Goal: Task Accomplishment & Management: Complete application form

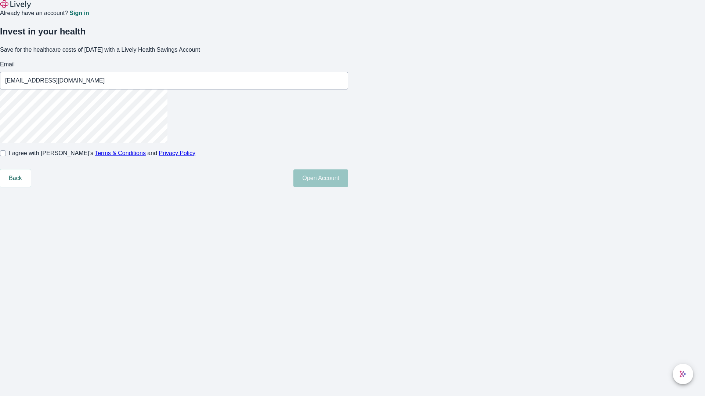
click at [6, 156] on input "I agree with Lively’s Terms & Conditions and Privacy Policy" at bounding box center [3, 154] width 6 height 6
checkbox input "true"
click at [348, 187] on button "Open Account" at bounding box center [320, 179] width 55 height 18
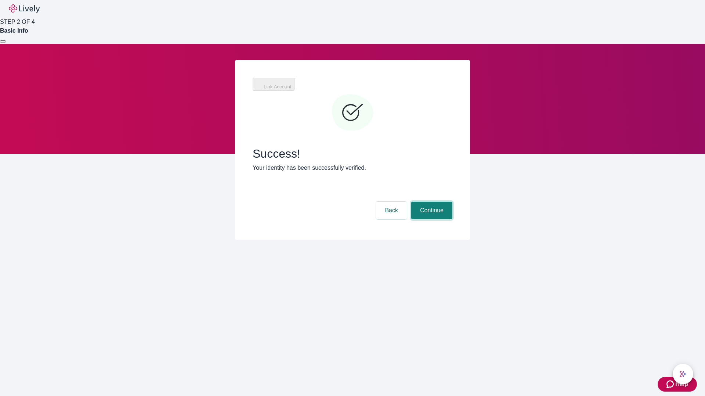
click at [431, 202] on button "Continue" at bounding box center [431, 211] width 41 height 18
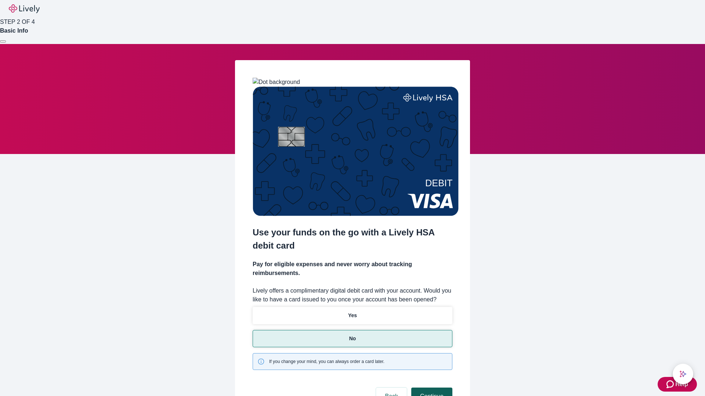
click at [431, 388] on button "Continue" at bounding box center [431, 397] width 41 height 18
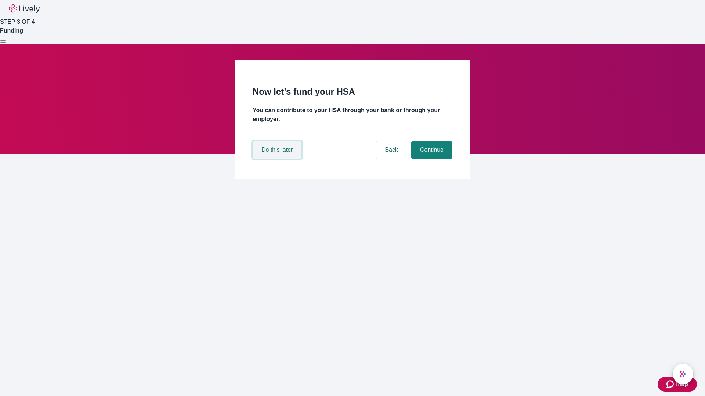
click at [278, 159] on button "Do this later" at bounding box center [277, 150] width 49 height 18
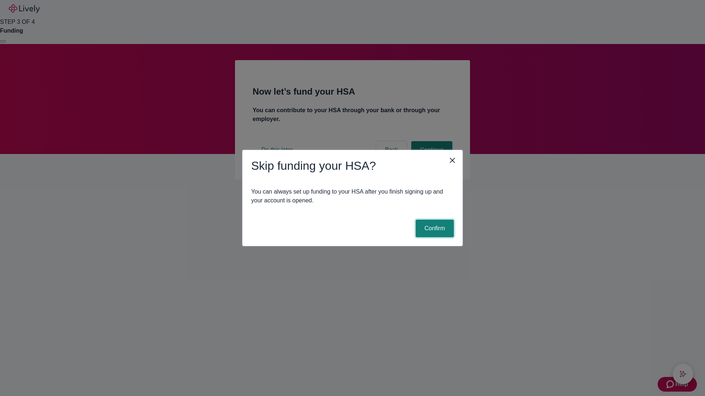
click at [434, 229] on button "Confirm" at bounding box center [435, 229] width 38 height 18
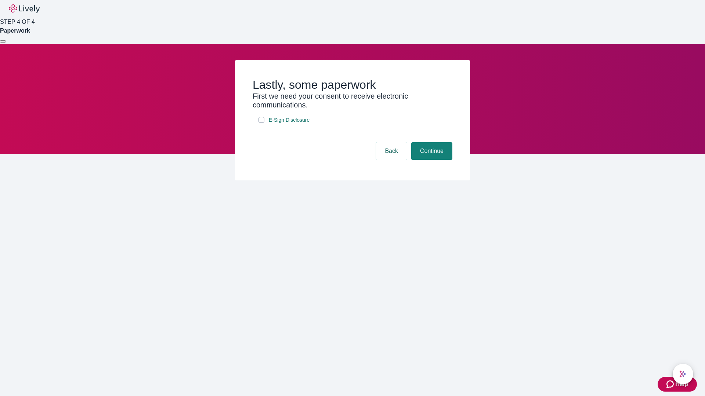
click at [261, 123] on input "E-Sign Disclosure" at bounding box center [261, 120] width 6 height 6
checkbox input "true"
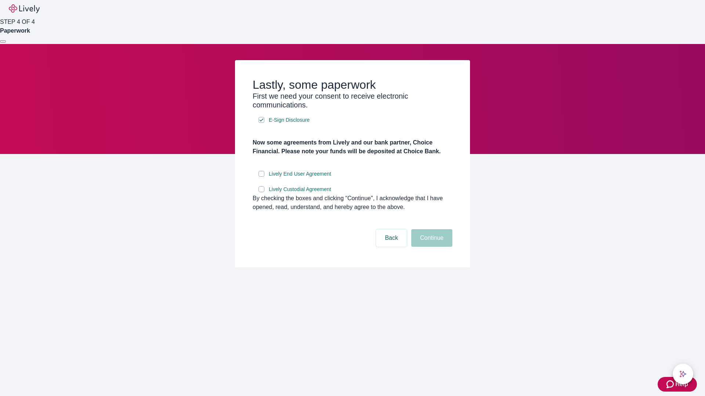
click at [261, 177] on input "Lively End User Agreement" at bounding box center [261, 174] width 6 height 6
checkbox input "true"
click at [261, 192] on input "Lively Custodial Agreement" at bounding box center [261, 189] width 6 height 6
checkbox input "true"
click at [431, 247] on button "Continue" at bounding box center [431, 238] width 41 height 18
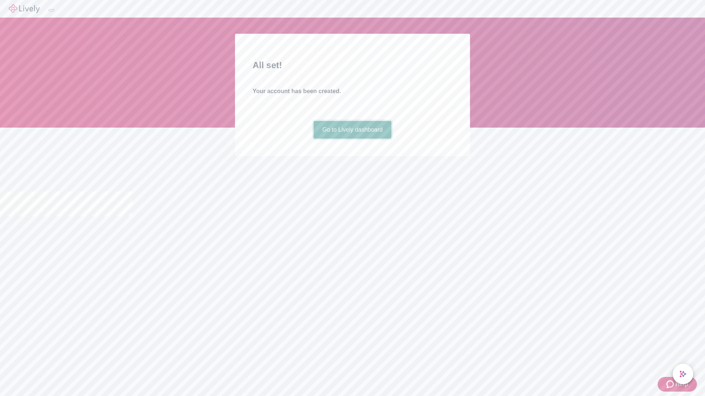
click at [352, 139] on link "Go to Lively dashboard" at bounding box center [353, 130] width 78 height 18
